Goal: Task Accomplishment & Management: Complete application form

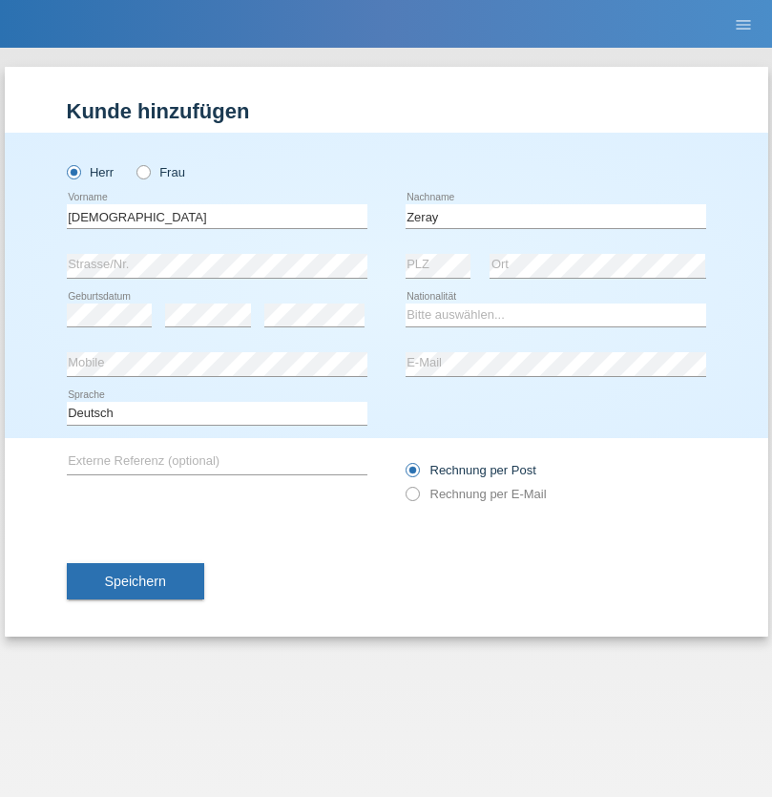
type input "Zeray"
select select "CH"
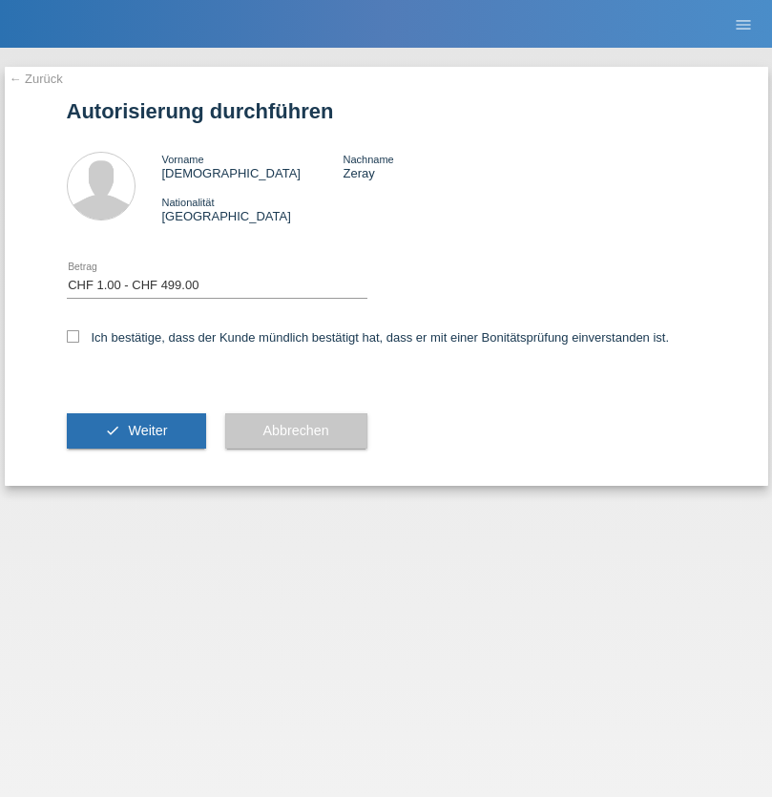
select select "1"
checkbox input "true"
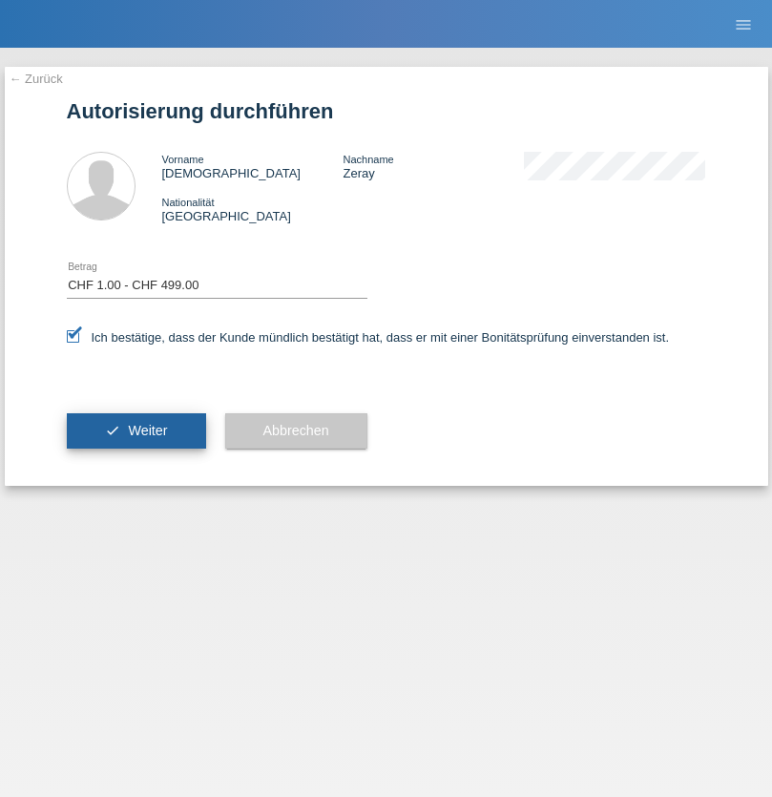
click at [136, 430] on span "Weiter" at bounding box center [147, 430] width 39 height 15
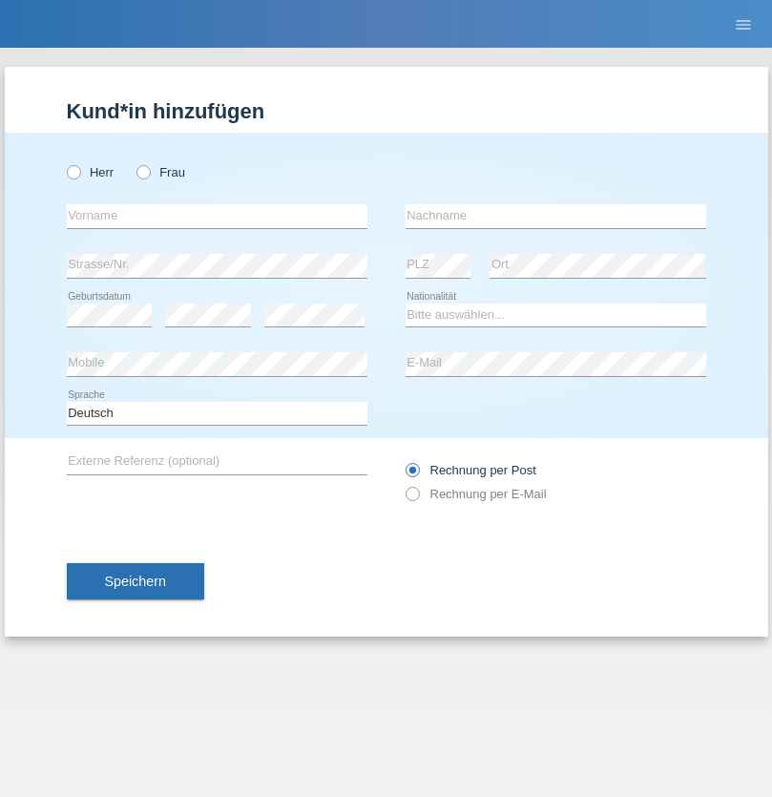
radio input "true"
click at [217, 216] on input "text" at bounding box center [217, 216] width 301 height 24
type input "Agron"
click at [555, 216] on input "text" at bounding box center [556, 216] width 301 height 24
type input "Mahmuti"
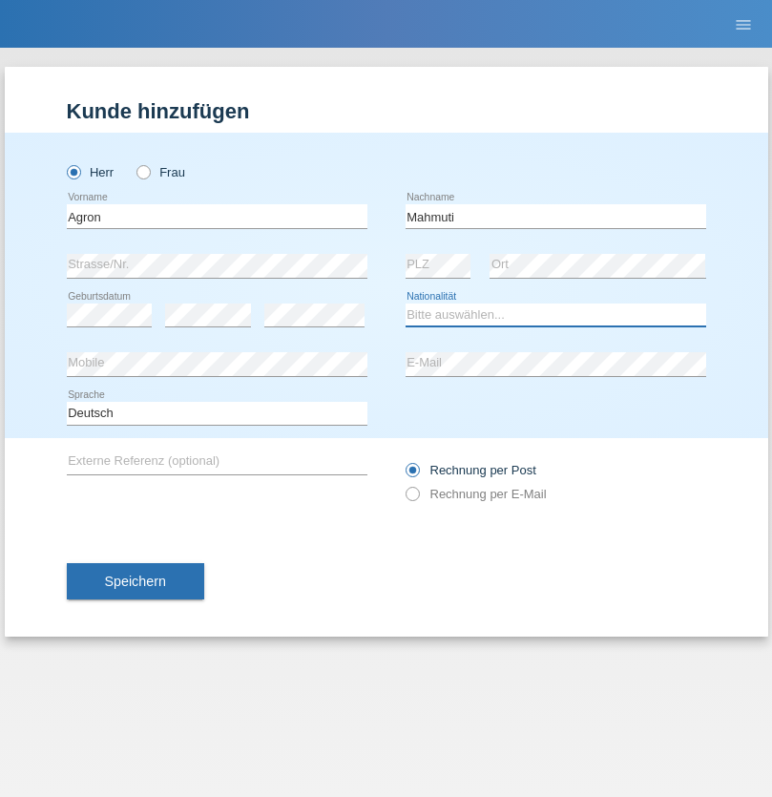
select select "XK"
select select "C"
select select "01"
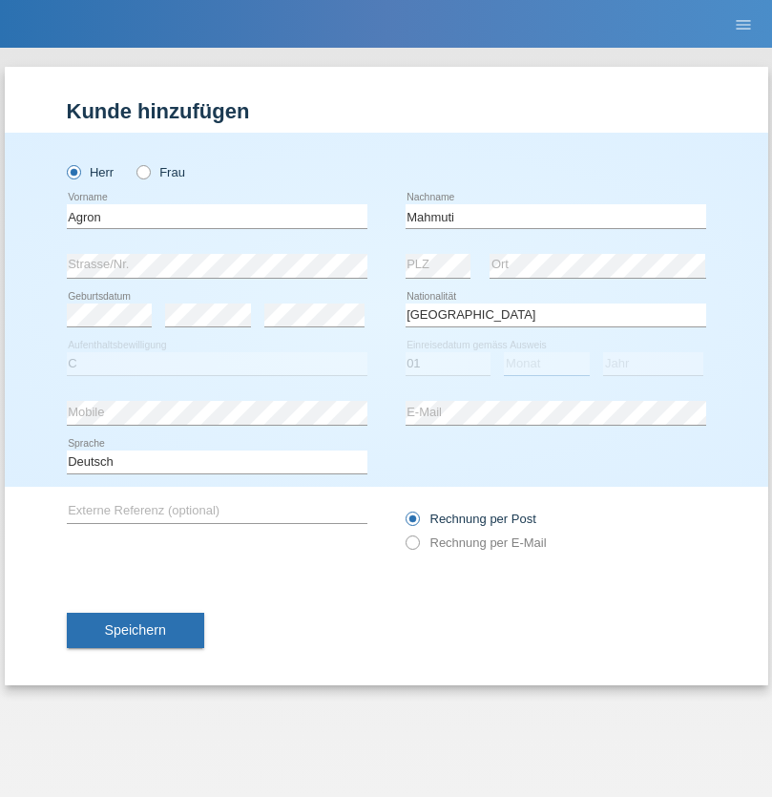
select select "01"
select select "1999"
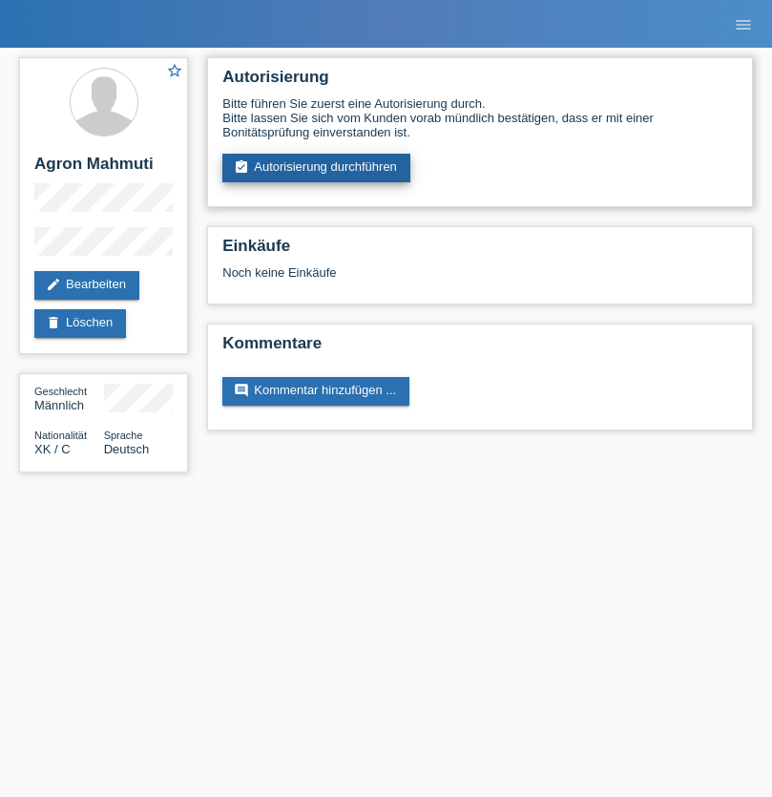
click at [317, 168] on link "assignment_turned_in Autorisierung durchführen" at bounding box center [316, 168] width 188 height 29
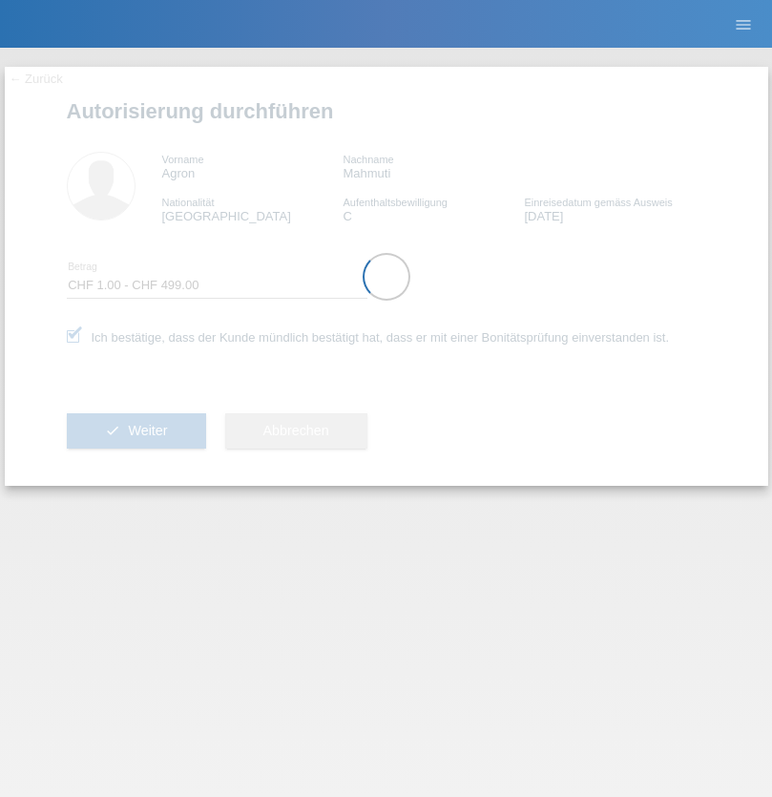
select select "1"
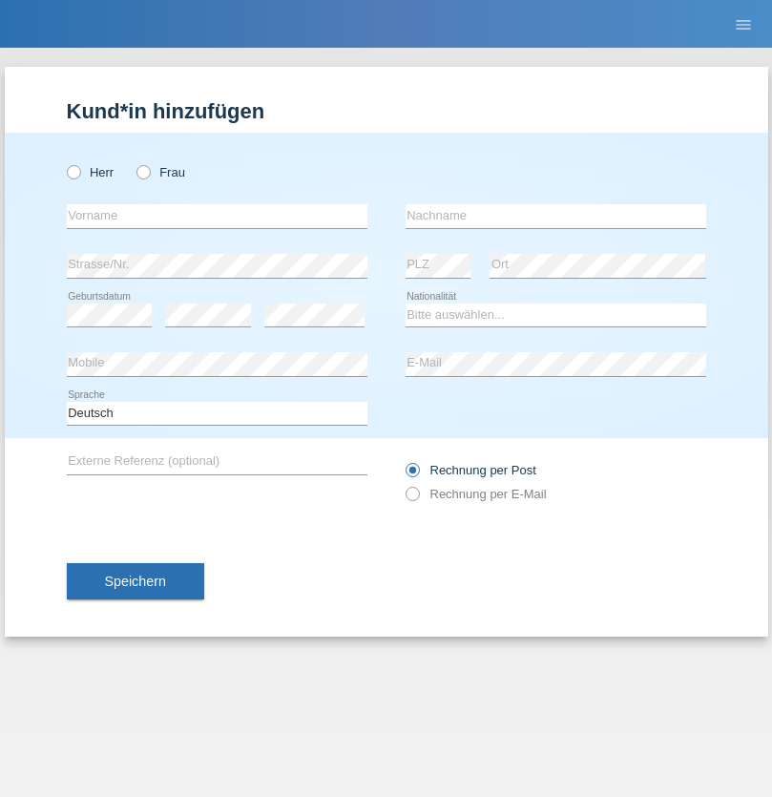
radio input "true"
click at [217, 216] on input "text" at bounding box center [217, 216] width 301 height 24
type input "Rexhe"
click at [555, 216] on input "text" at bounding box center [556, 216] width 301 height 24
type input "Ademi"
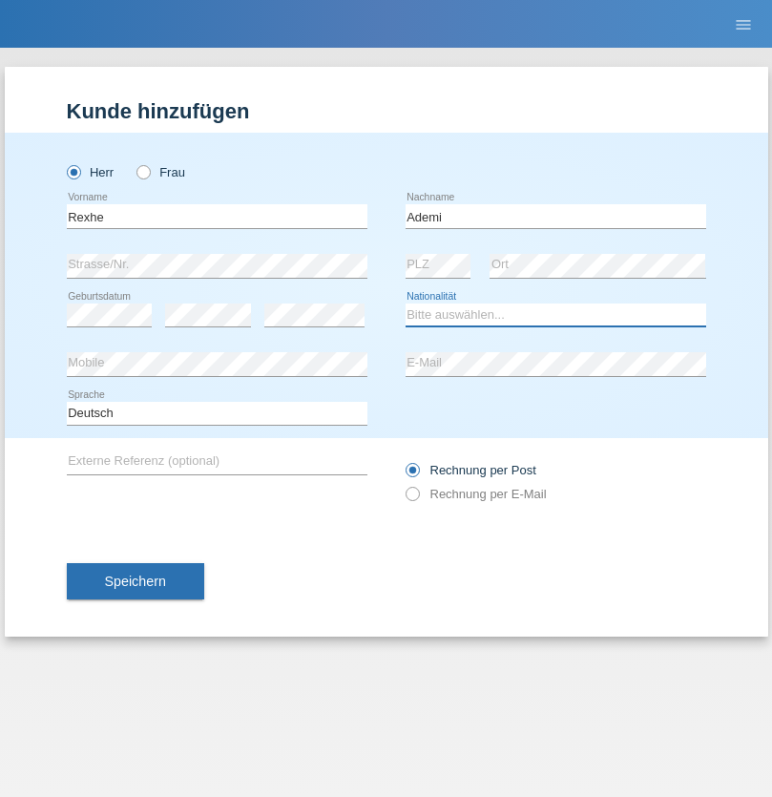
select select "XK"
select select "C"
select select "09"
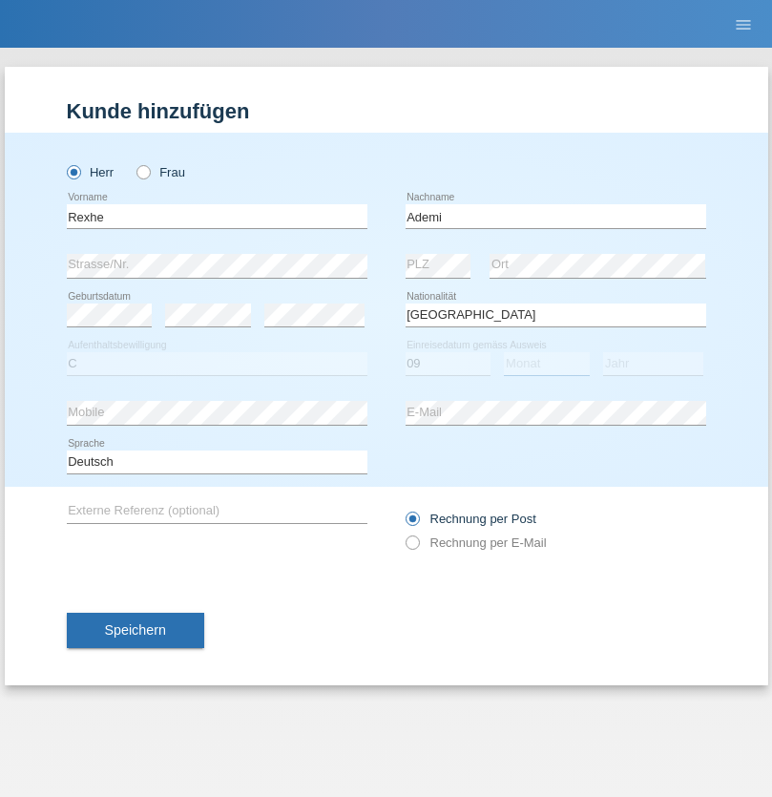
select select "01"
select select "1994"
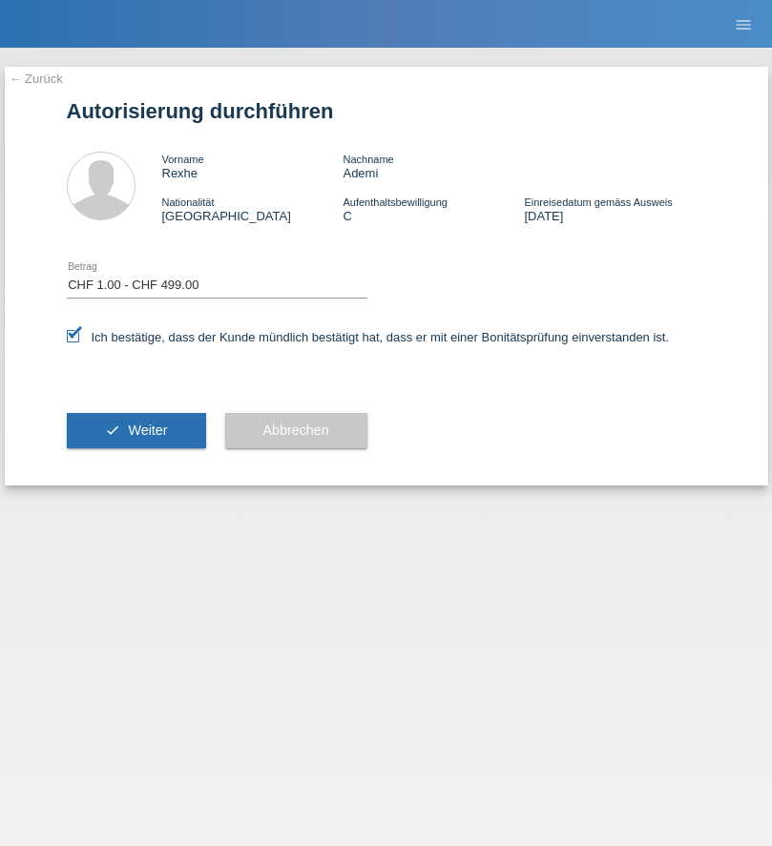
select select "1"
click at [136, 430] on span "Weiter" at bounding box center [147, 430] width 39 height 15
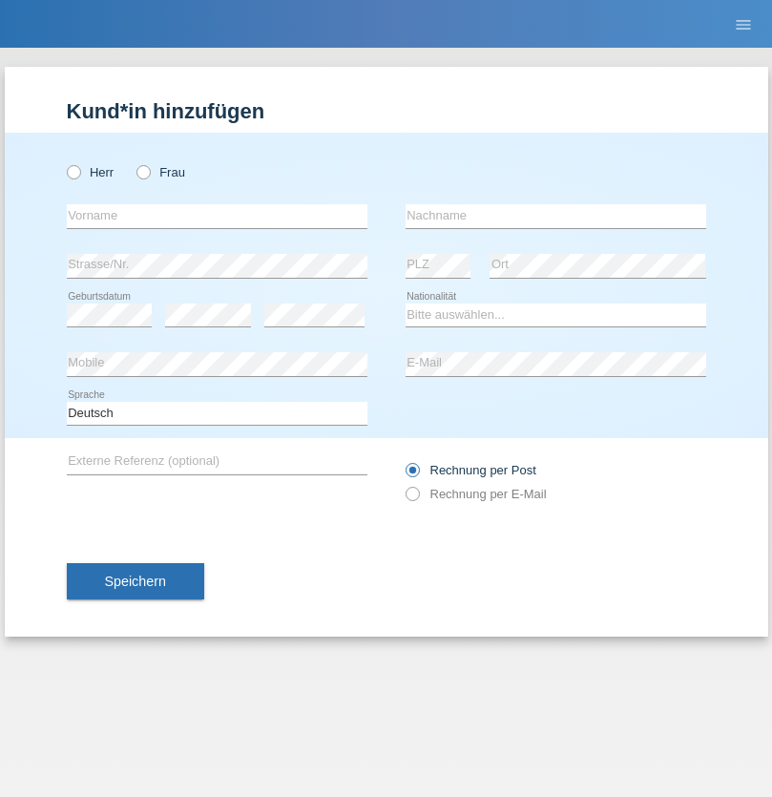
radio input "true"
click at [217, 216] on input "text" at bounding box center [217, 216] width 301 height 24
type input "[PERSON_NAME]"
click at [555, 216] on input "text" at bounding box center [556, 216] width 301 height 24
type input "Kanangila"
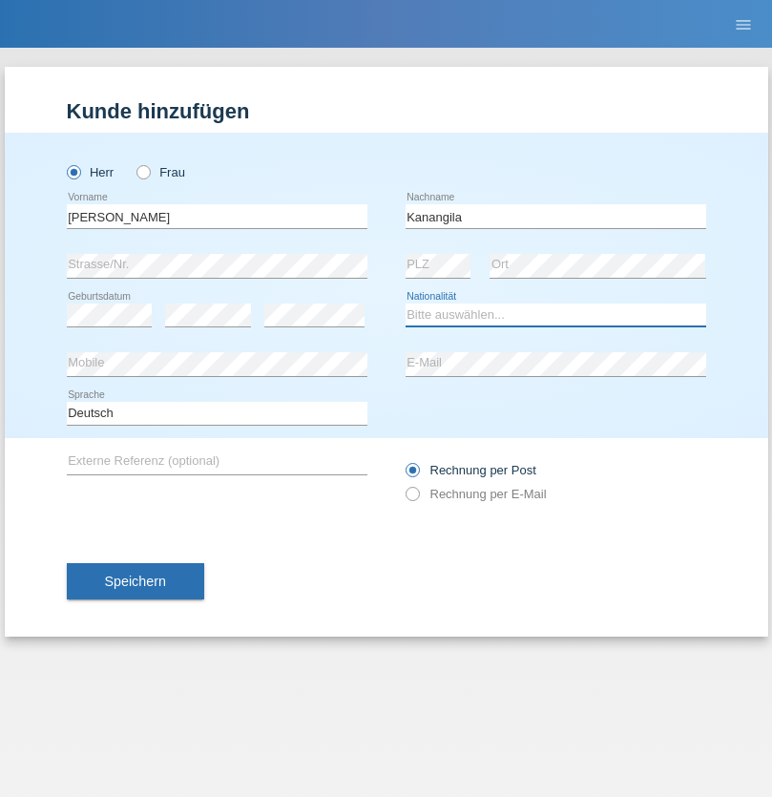
select select "MN"
select select "C"
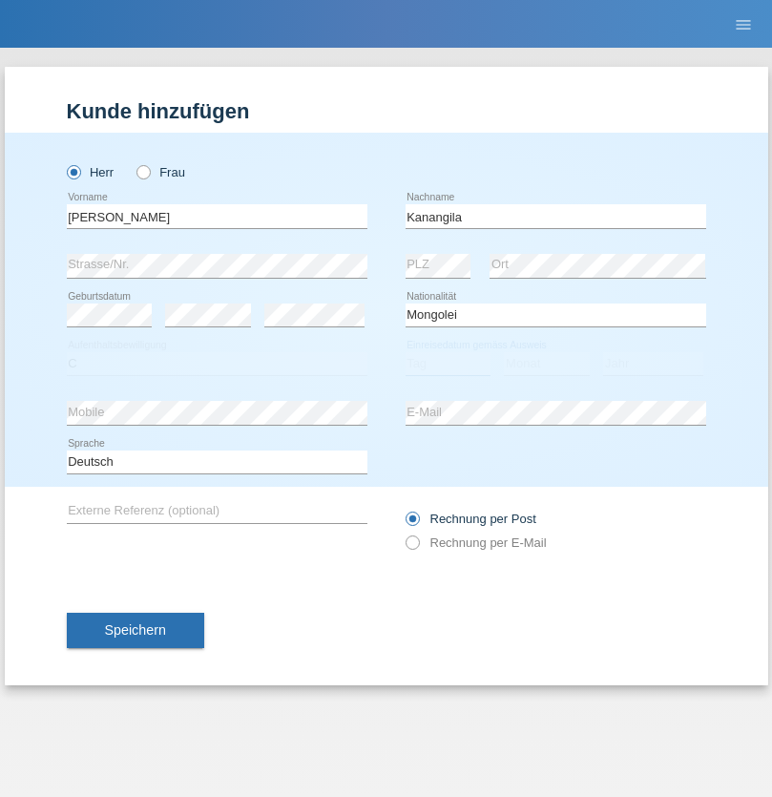
select select "07"
select select "10"
select select "2018"
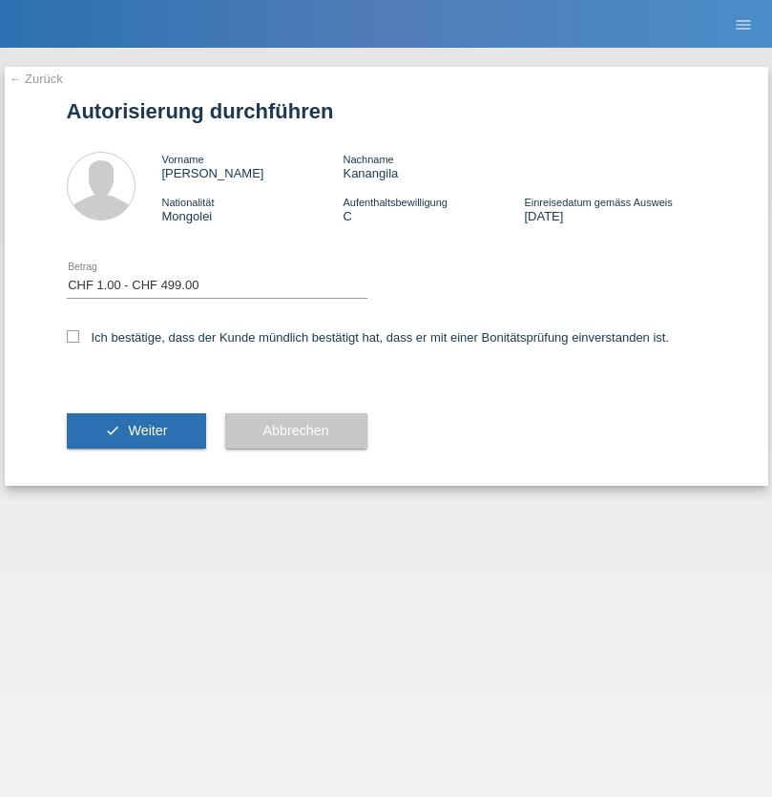
select select "1"
checkbox input "true"
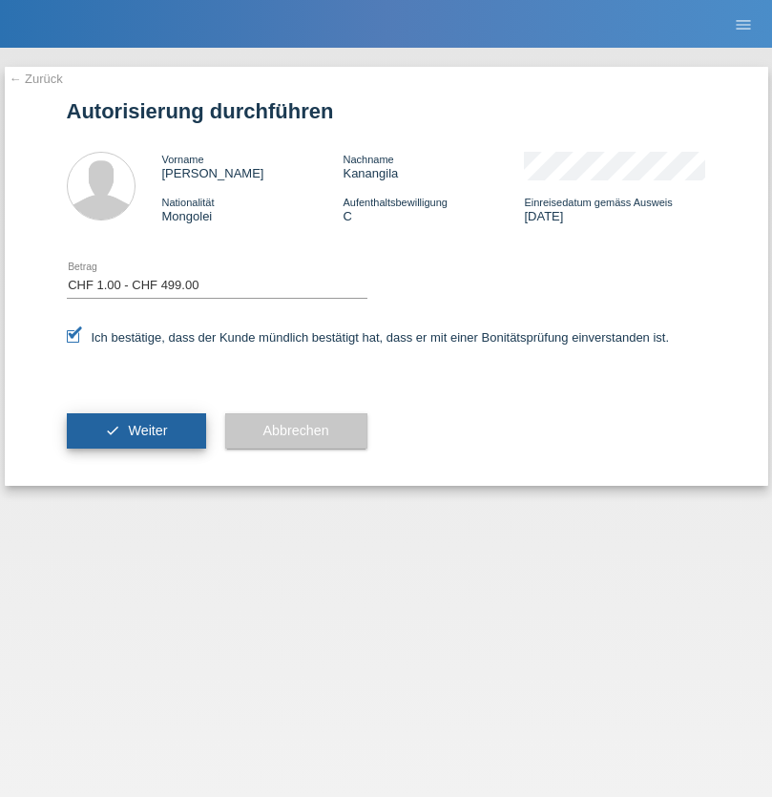
click at [136, 430] on span "Weiter" at bounding box center [147, 430] width 39 height 15
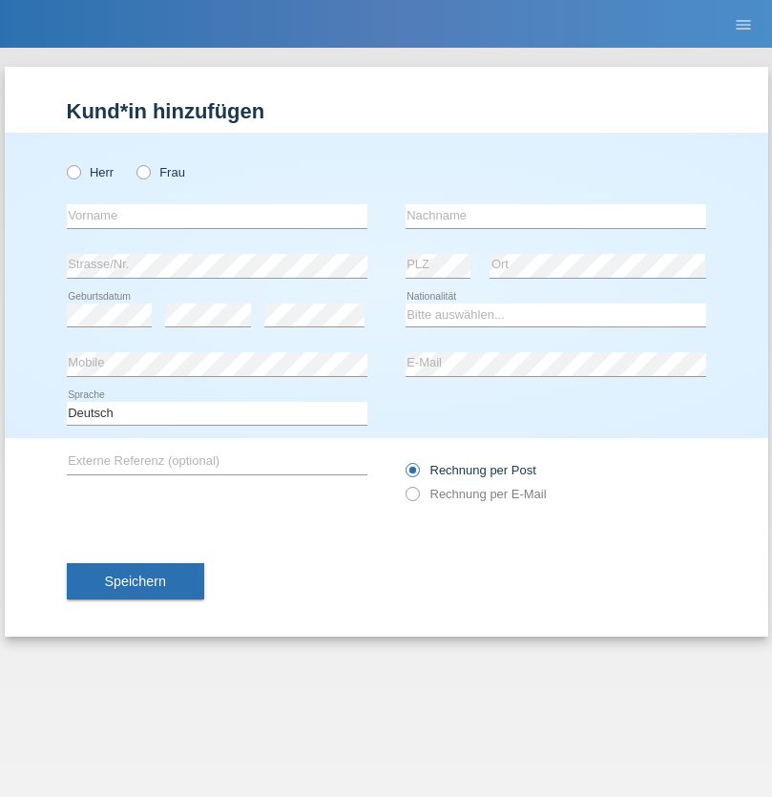
radio input "true"
click at [217, 216] on input "text" at bounding box center [217, 216] width 301 height 24
type input "Zakariya"
click at [555, 216] on input "text" at bounding box center [556, 216] width 301 height 24
type input "Moradi"
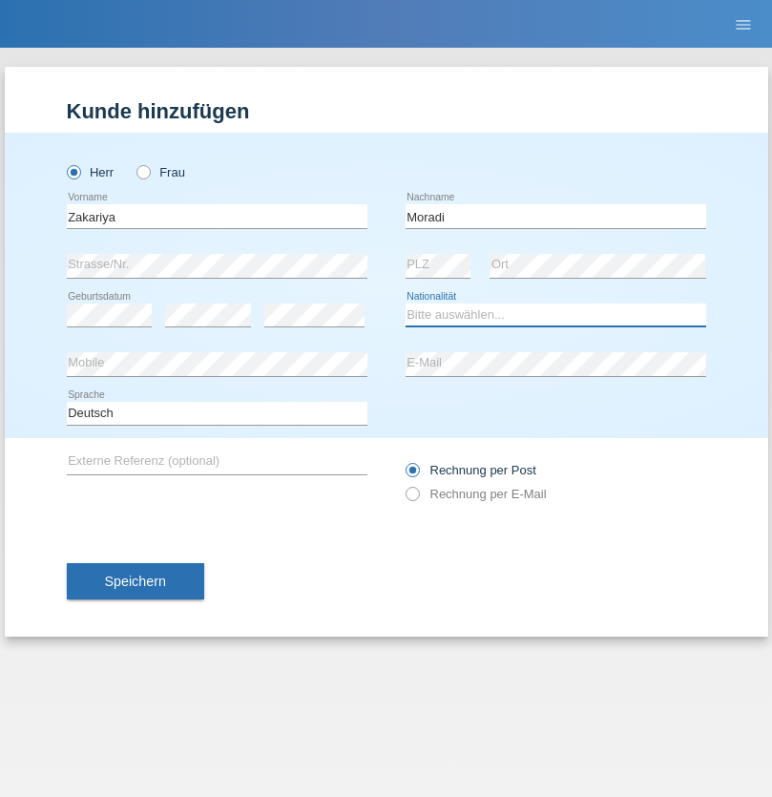
select select "AF"
select select "C"
select select "12"
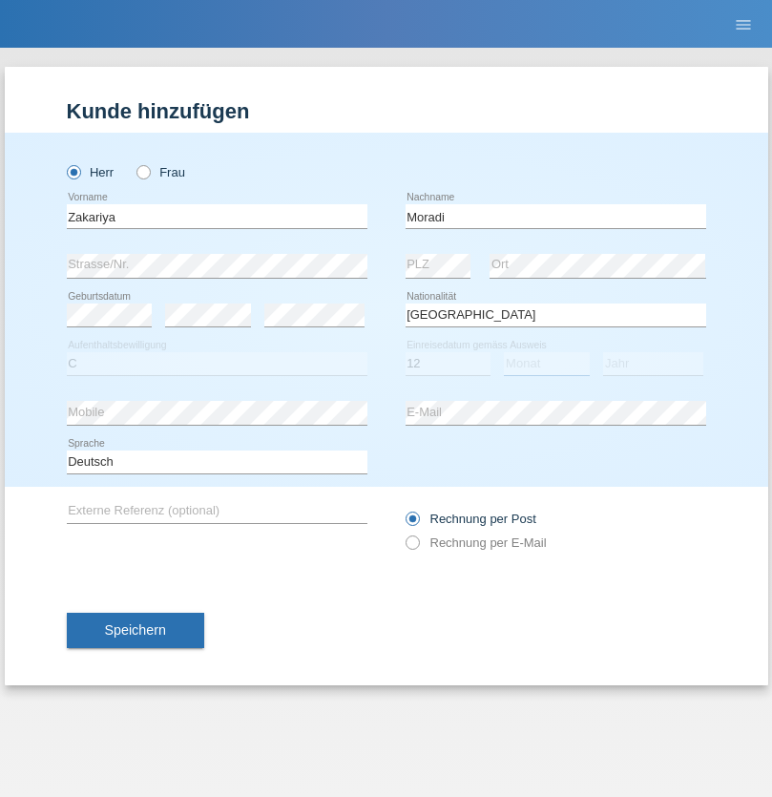
select select "09"
select select "2021"
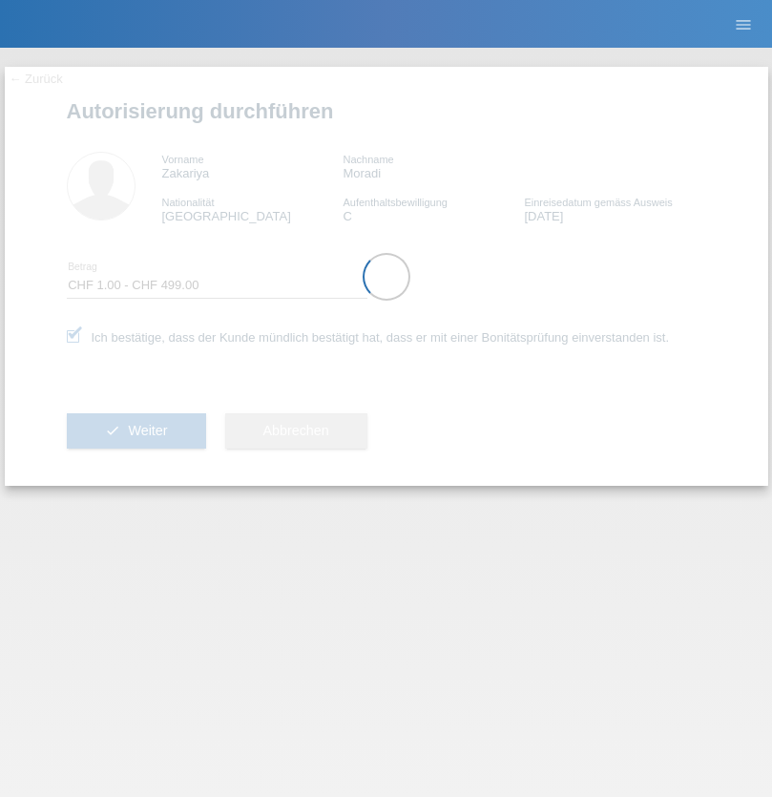
select select "1"
